Goal: Task Accomplishment & Management: Use online tool/utility

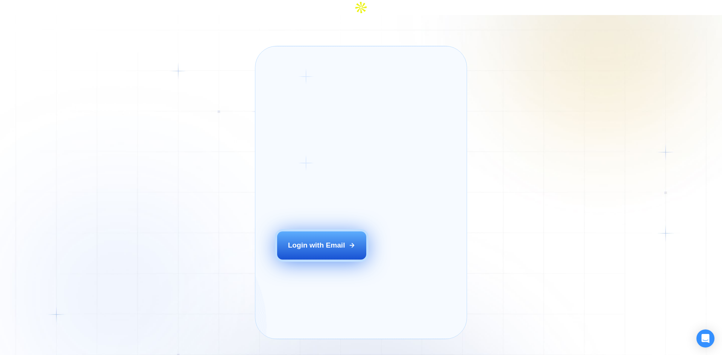
click at [327, 249] on div "Login with Email" at bounding box center [316, 246] width 57 height 10
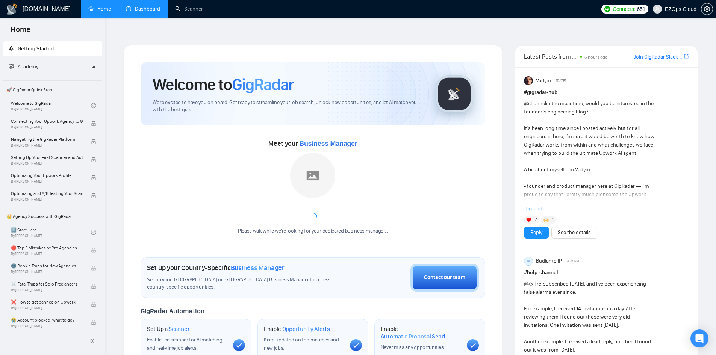
click at [131, 12] on link "Dashboard" at bounding box center [143, 9] width 34 height 6
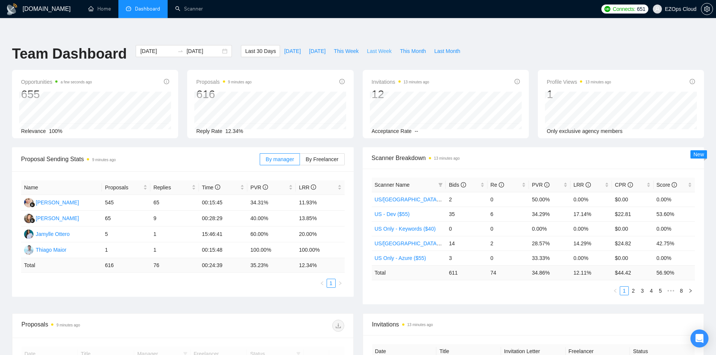
click at [377, 47] on span "Last Week" at bounding box center [379, 51] width 25 height 8
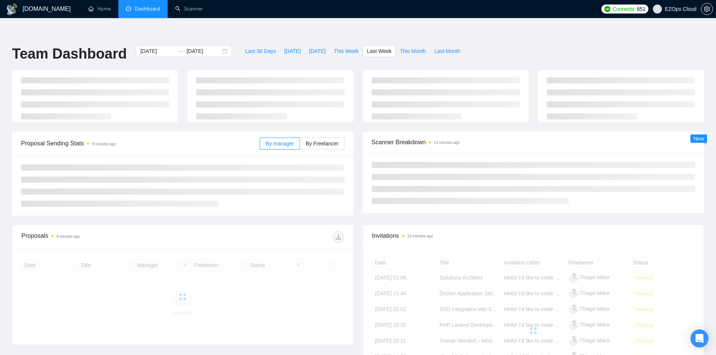
type input "2025-10-06"
type input "2025-10-12"
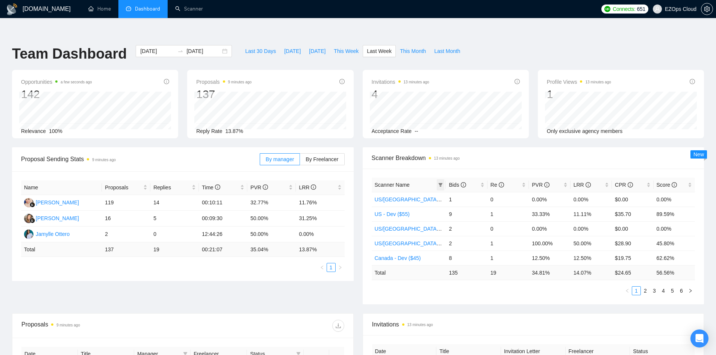
click at [444, 179] on span at bounding box center [441, 184] width 8 height 11
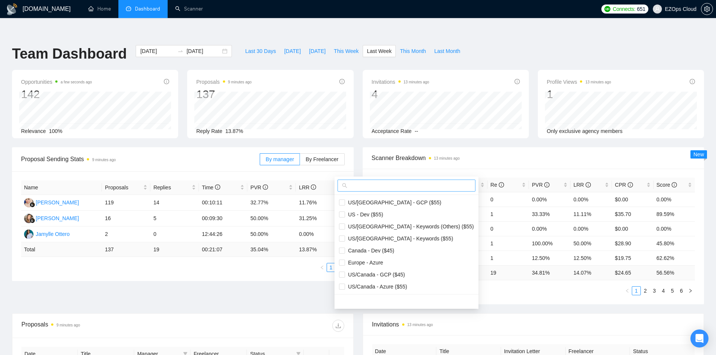
click at [421, 188] on input "text" at bounding box center [410, 186] width 122 height 8
type input "US"
click at [385, 204] on span "US/Canada - GCP ($55)" at bounding box center [393, 203] width 96 height 6
checkbox input "true"
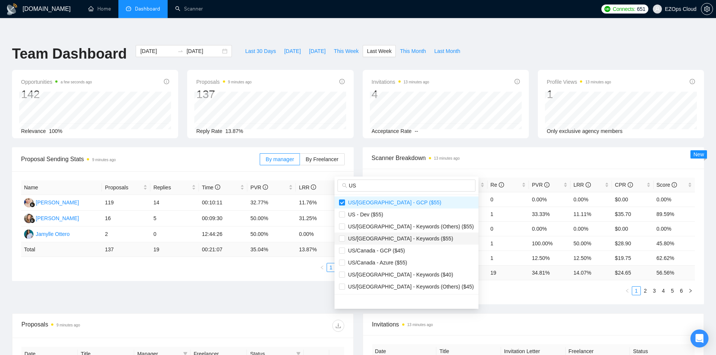
click at [387, 240] on span "US/Canada - Keywords ($55)" at bounding box center [399, 239] width 108 height 6
checkbox input "true"
click at [385, 251] on span "US/Canada - GCP ($45)" at bounding box center [375, 251] width 60 height 6
checkbox input "true"
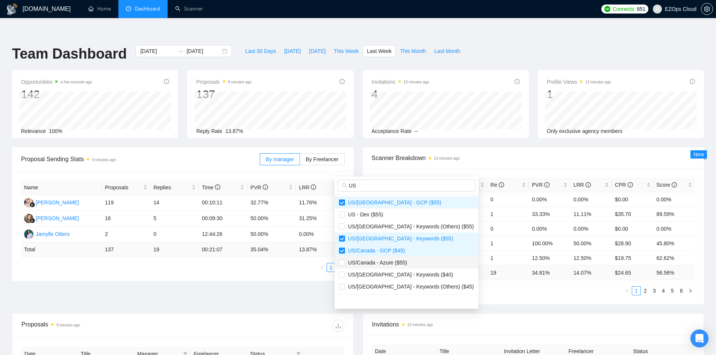
click at [386, 265] on span "US/Canada - Azure ($55)" at bounding box center [376, 263] width 62 height 6
checkbox input "true"
click at [387, 273] on span "US/Canada - Keywords ($40)" at bounding box center [399, 275] width 108 height 6
checkbox input "true"
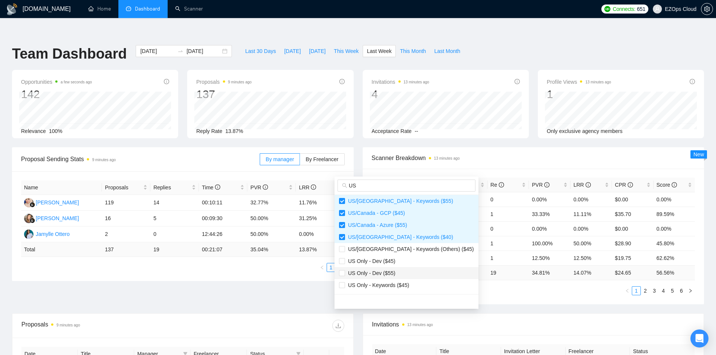
scroll to position [75, 0]
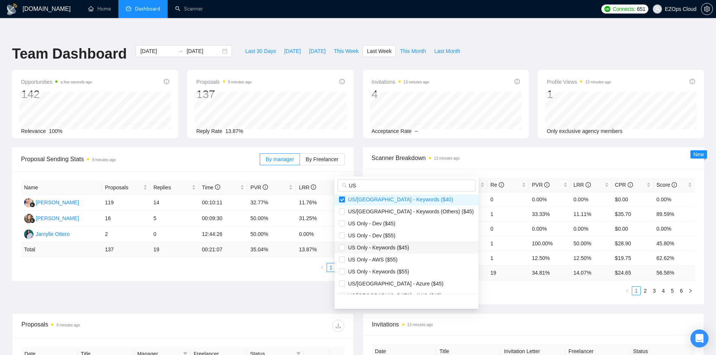
click at [391, 243] on li "US Only - Keywords ($45)" at bounding box center [407, 248] width 144 height 12
checkbox input "true"
click at [388, 261] on span "US Only - AWS ($55)" at bounding box center [371, 260] width 53 height 6
checkbox input "true"
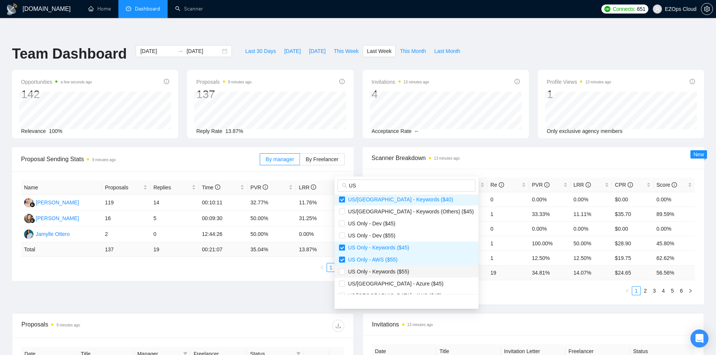
click at [394, 271] on span "US Only - Keywords ($55)" at bounding box center [377, 272] width 64 height 6
checkbox input "true"
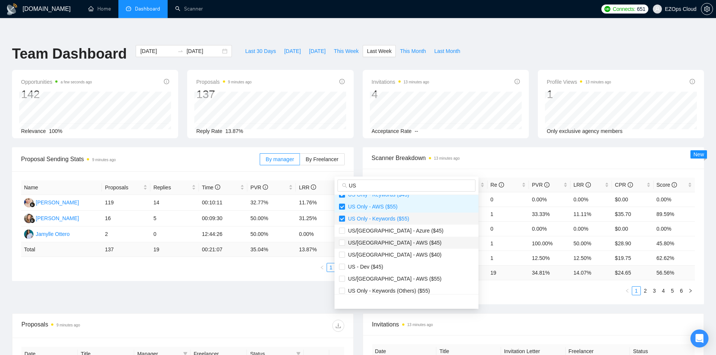
scroll to position [150, 0]
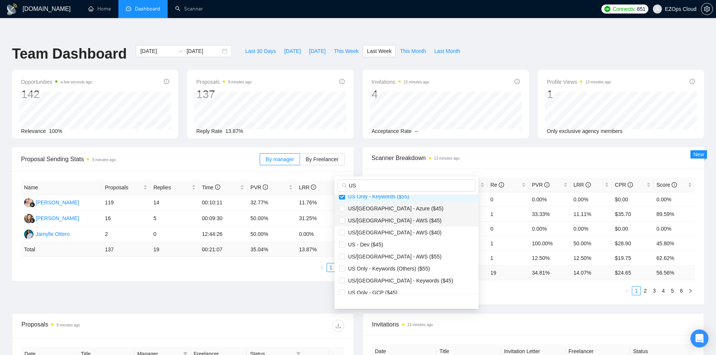
drag, startPoint x: 389, startPoint y: 211, endPoint x: 390, endPoint y: 215, distance: 4.3
click at [389, 211] on span "US/Canada - Azure ($45)" at bounding box center [394, 209] width 98 height 6
checkbox input "true"
click at [392, 221] on span "US/Canada - AWS ($45)" at bounding box center [393, 221] width 97 height 6
checkbox input "true"
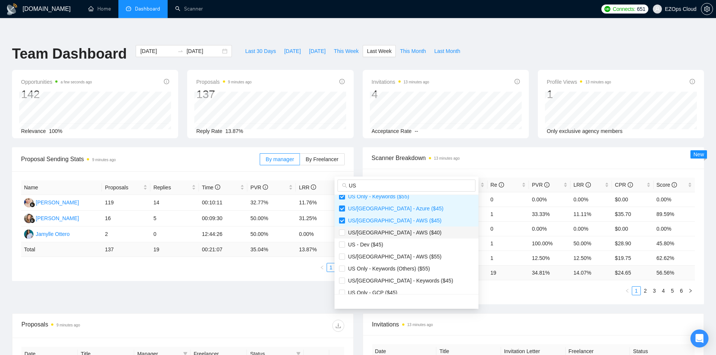
click at [389, 234] on span "US/Canada - AWS ($40)" at bounding box center [393, 233] width 97 height 6
checkbox input "true"
click at [392, 258] on span "US/Canada - AWS ($55)" at bounding box center [393, 257] width 97 height 6
checkbox input "true"
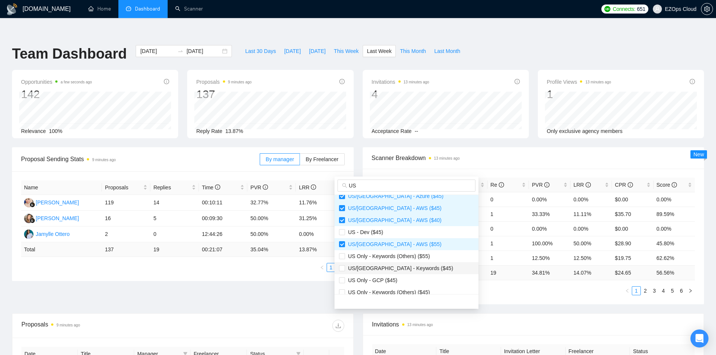
scroll to position [168, 0]
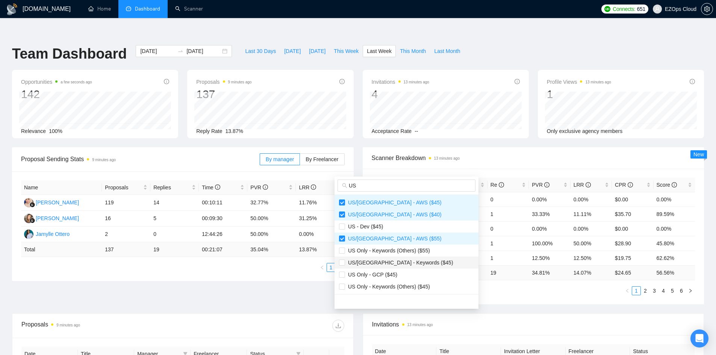
click at [395, 263] on span "US/Canada - Keywords ($45)" at bounding box center [399, 263] width 108 height 6
checkbox input "true"
click at [392, 271] on span "US Only - GCP ($45)" at bounding box center [406, 275] width 135 height 8
checkbox input "true"
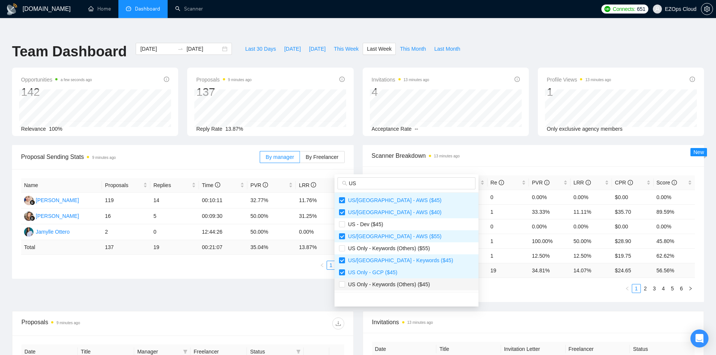
scroll to position [75, 0]
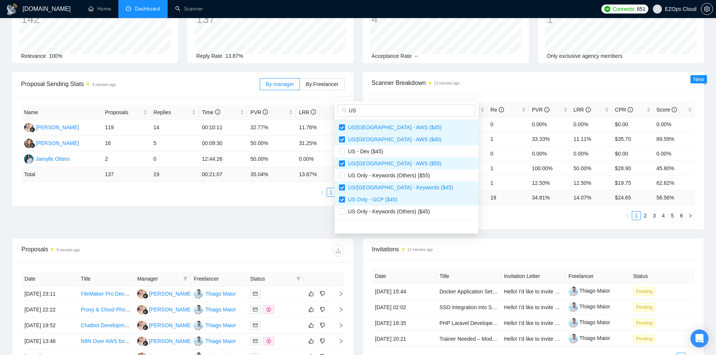
click at [487, 211] on ul "1 2 3 4 5 6" at bounding box center [534, 215] width 324 height 9
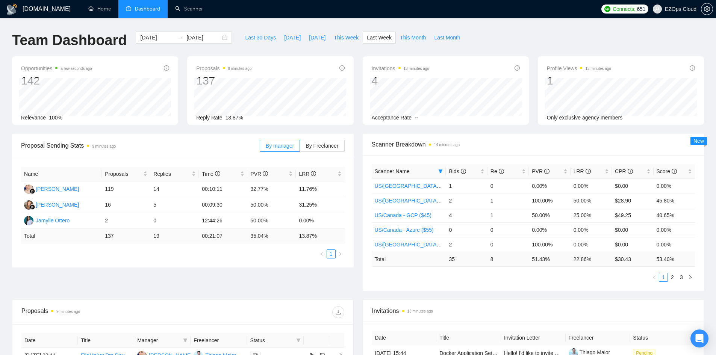
scroll to position [0, 0]
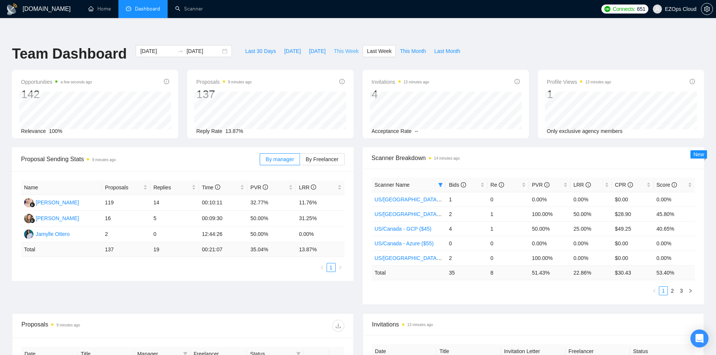
click at [339, 47] on span "This Week" at bounding box center [346, 51] width 25 height 8
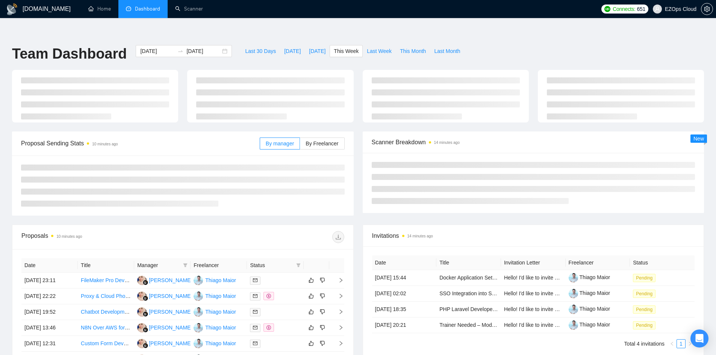
type input "2025-10-13"
type input "2025-10-19"
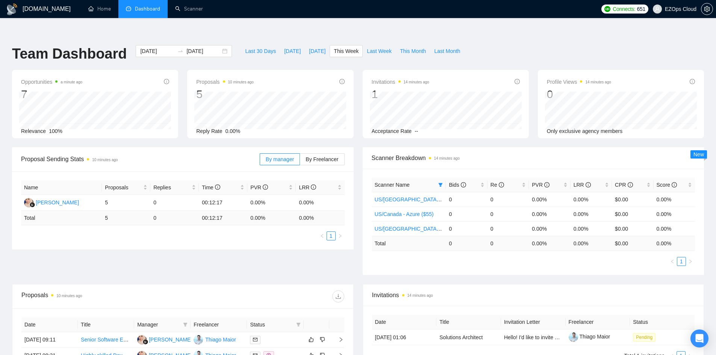
click at [445, 178] on th "Scanner Name" at bounding box center [409, 185] width 74 height 15
click at [367, 47] on span "Last Week" at bounding box center [379, 51] width 25 height 8
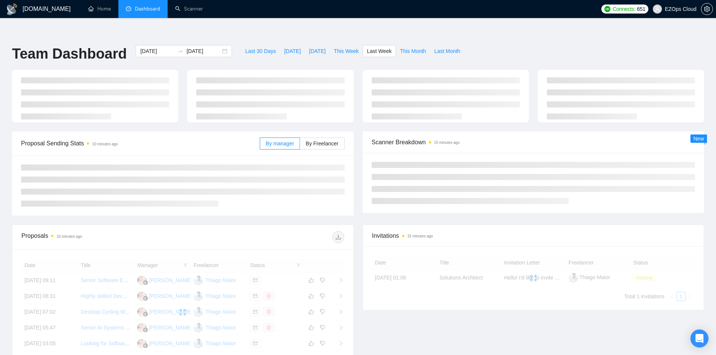
type input "2025-10-06"
type input "2025-10-12"
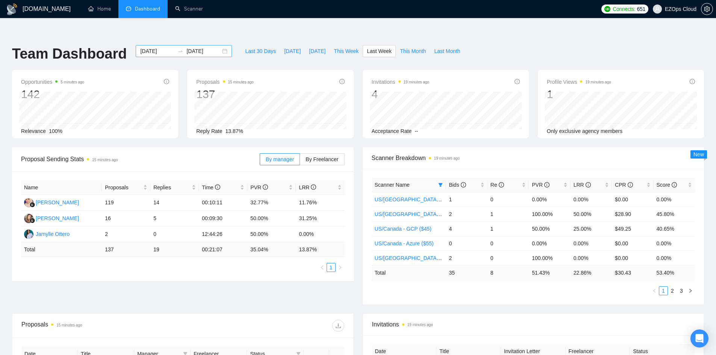
click at [218, 45] on div "2025-10-06 2025-10-12" at bounding box center [184, 51] width 96 height 12
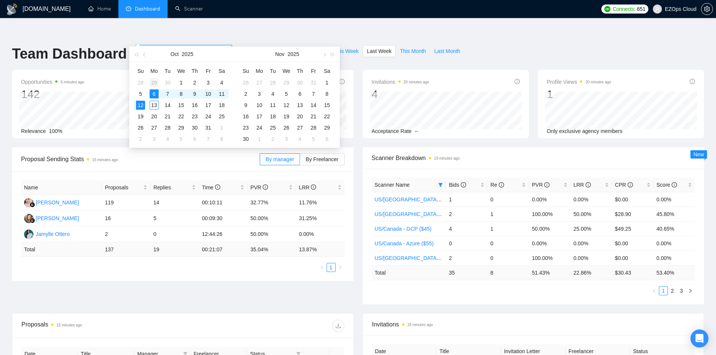
type input "2025-09-29"
click at [153, 79] on div "29" at bounding box center [154, 82] width 9 height 9
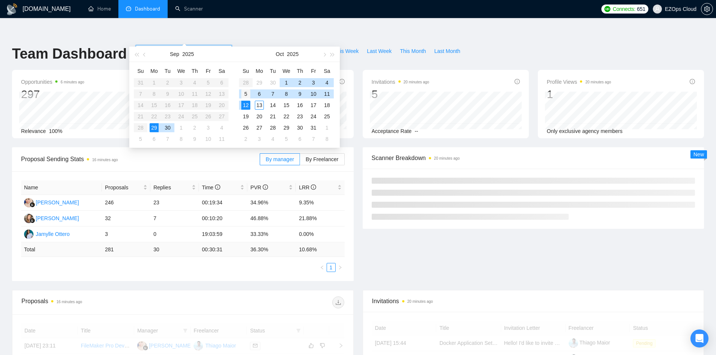
type input "2025-10-05"
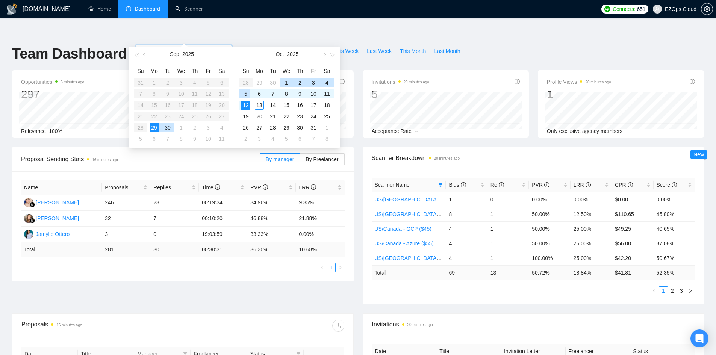
click at [247, 92] on div "5" at bounding box center [245, 93] width 9 height 9
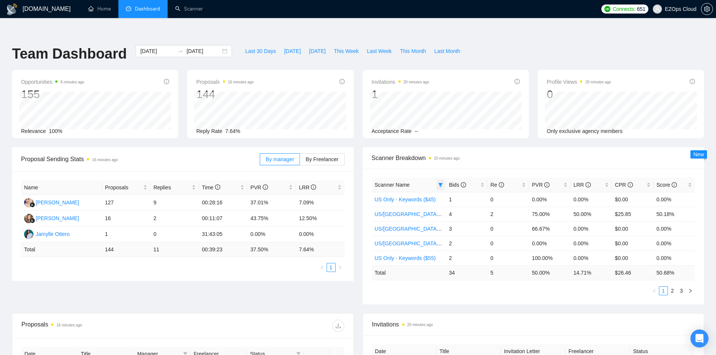
click at [442, 183] on icon "filter" at bounding box center [440, 185] width 5 height 5
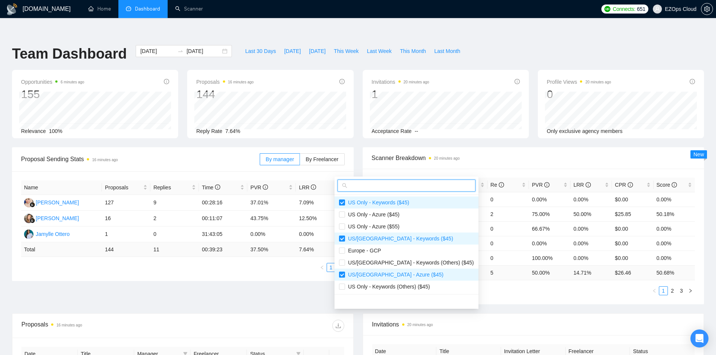
click at [435, 186] on input "text" at bounding box center [410, 186] width 122 height 8
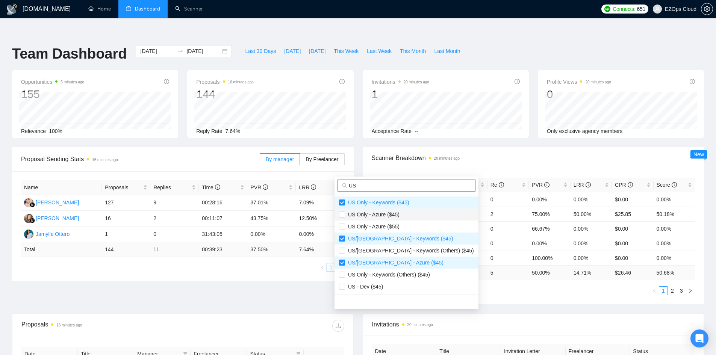
type input "US"
click at [397, 215] on span "US Only - Azure ($45)" at bounding box center [372, 215] width 55 height 6
checkbox input "true"
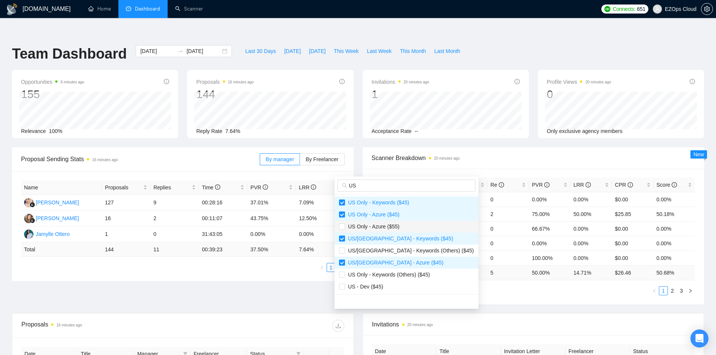
click at [397, 221] on li "US Only - Azure ($55)" at bounding box center [407, 227] width 144 height 12
checkbox input "true"
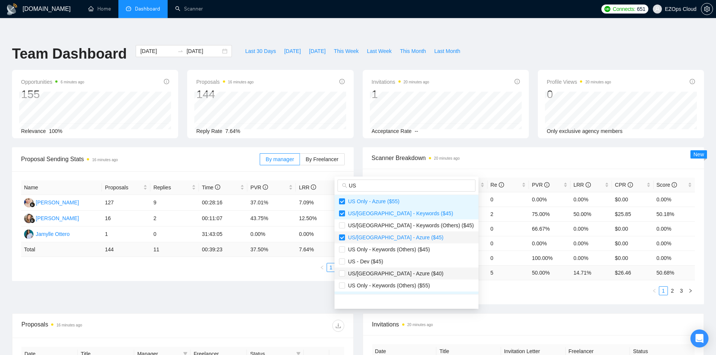
scroll to position [38, 0]
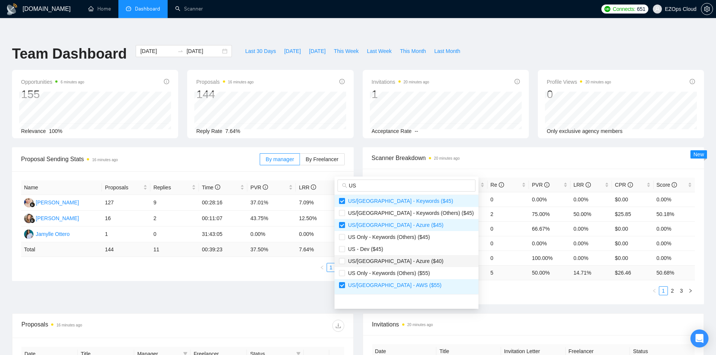
click at [383, 261] on span "US/Canada - Azure ($40)" at bounding box center [394, 261] width 98 height 6
checkbox input "true"
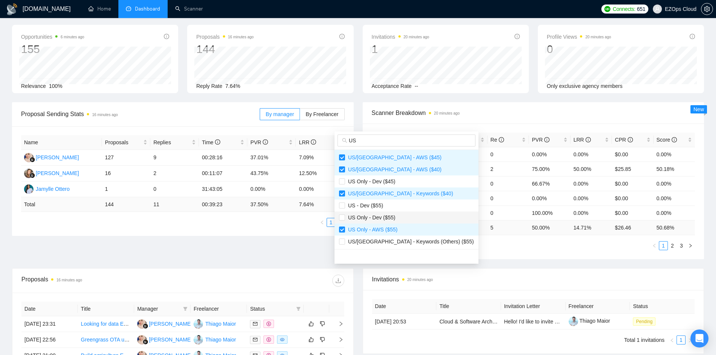
scroll to position [75, 0]
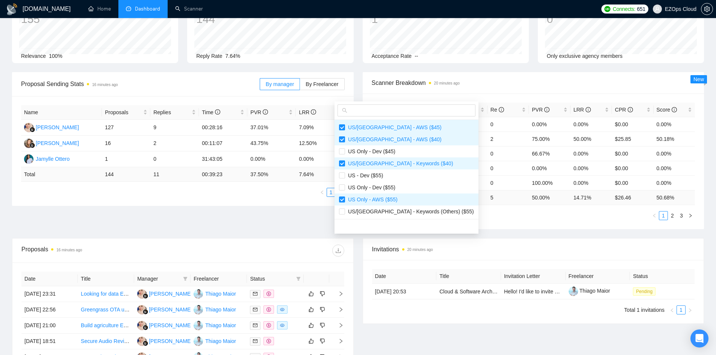
click at [299, 239] on div "Proposals 16 minutes ago" at bounding box center [182, 251] width 323 height 24
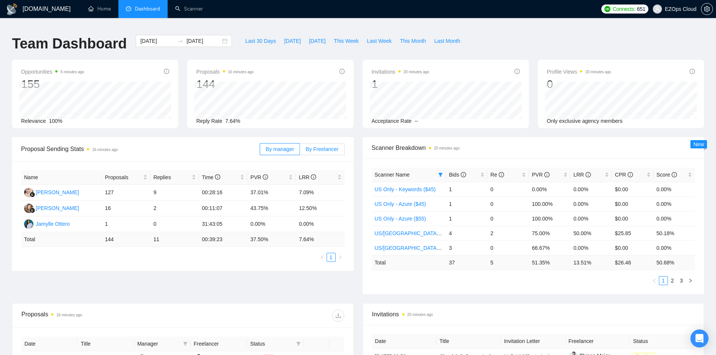
scroll to position [0, 0]
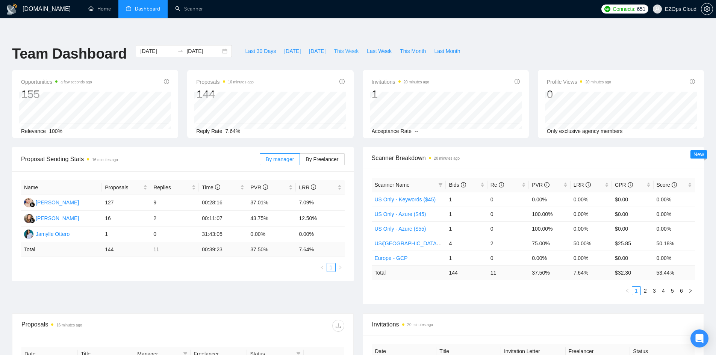
click at [334, 47] on span "This Week" at bounding box center [346, 51] width 25 height 8
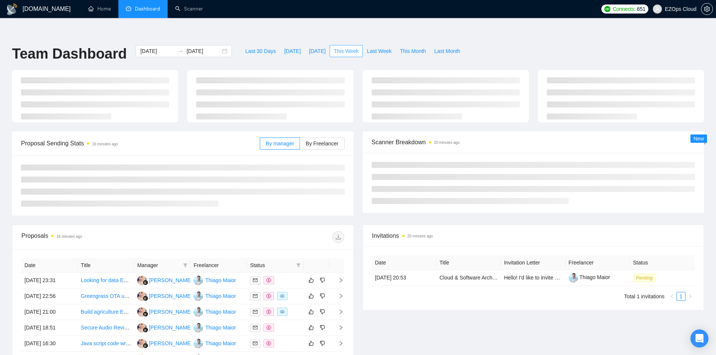
type input "2025-10-13"
type input "2025-10-19"
